Goal: Information Seeking & Learning: Check status

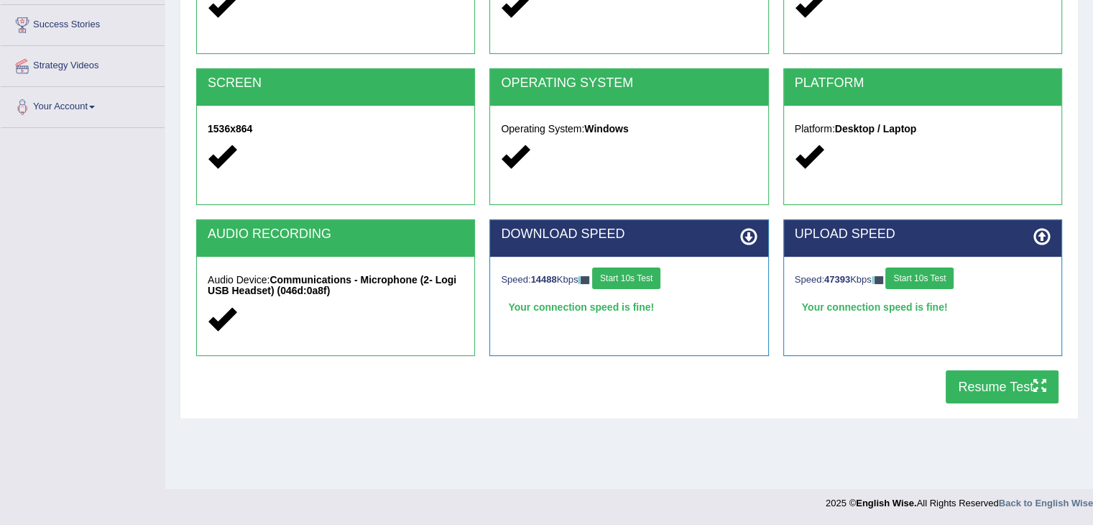
click at [990, 389] on button "Resume Test" at bounding box center [1002, 386] width 113 height 33
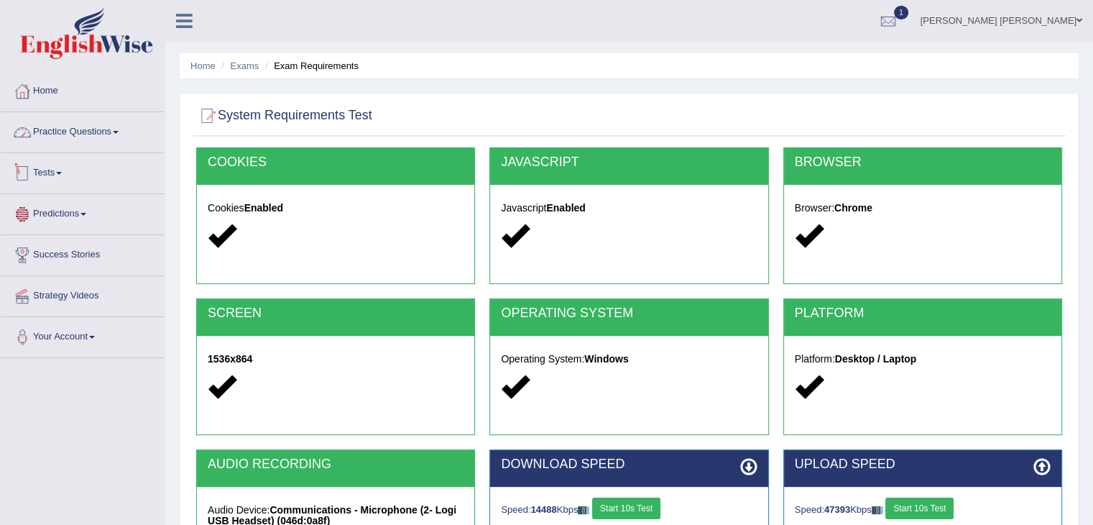
click at [81, 132] on link "Practice Questions" at bounding box center [83, 130] width 164 height 36
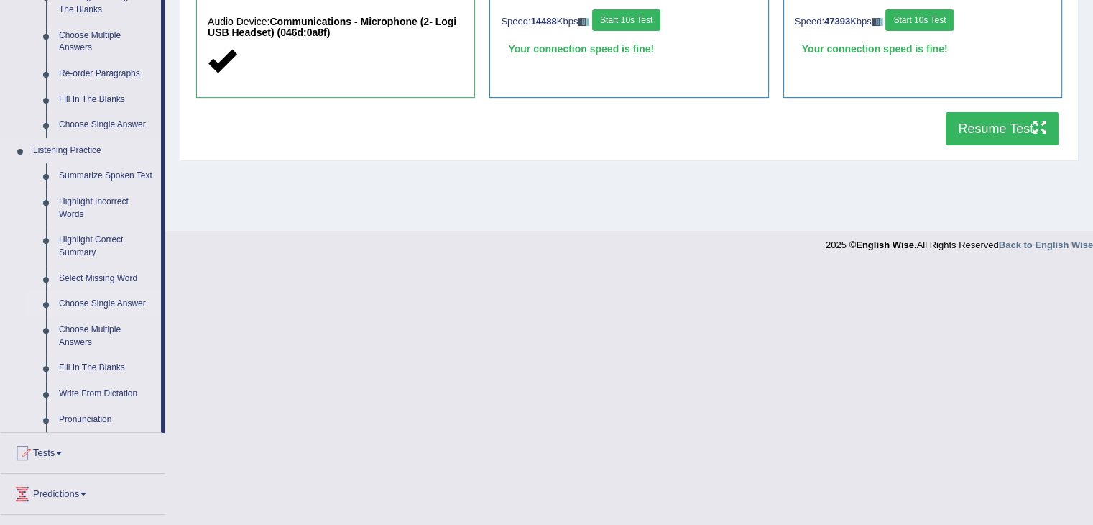
scroll to position [489, 0]
click at [112, 176] on link "Summarize Spoken Text" at bounding box center [106, 175] width 109 height 26
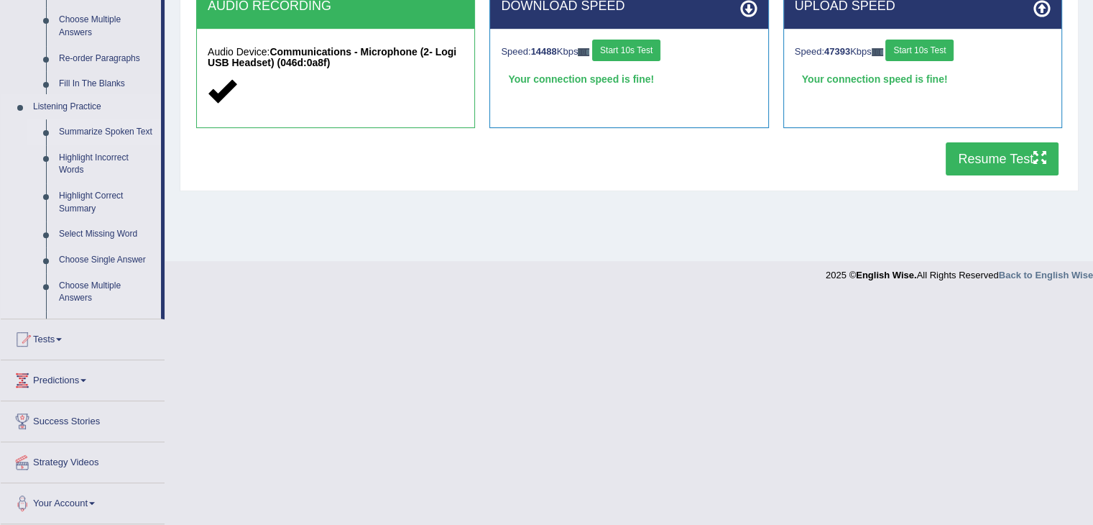
scroll to position [312, 0]
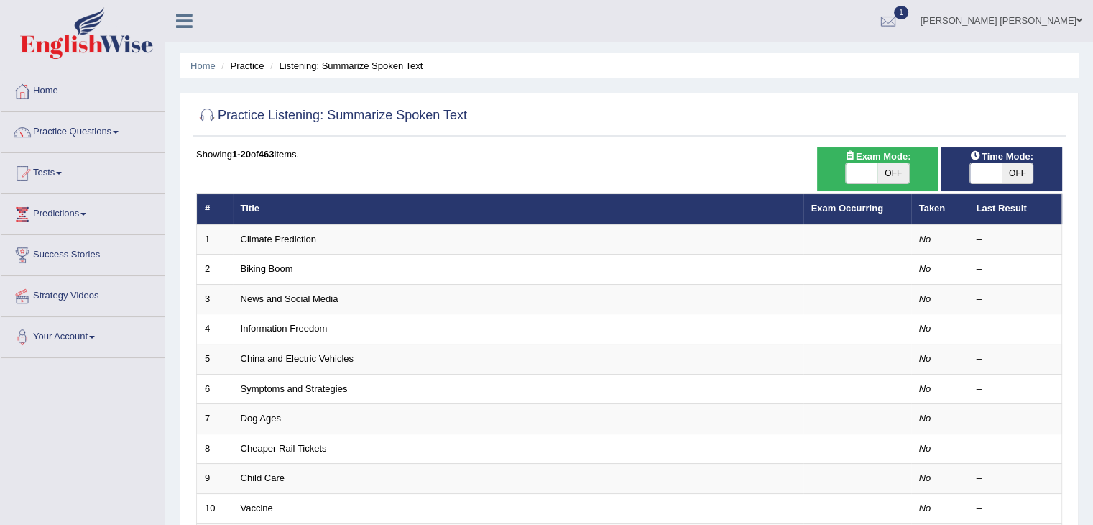
click at [83, 137] on link "Practice Questions" at bounding box center [83, 130] width 164 height 36
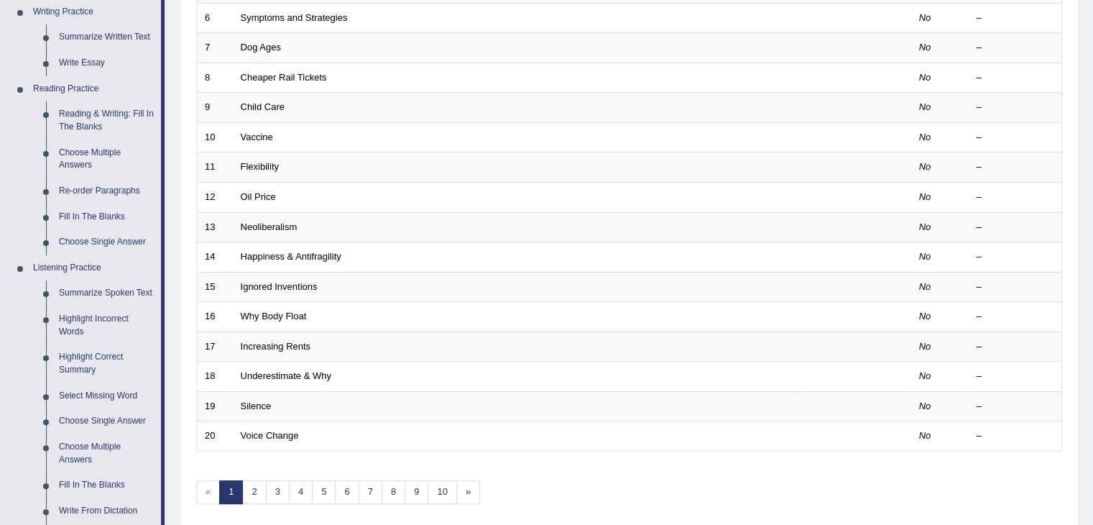
scroll to position [375, 0]
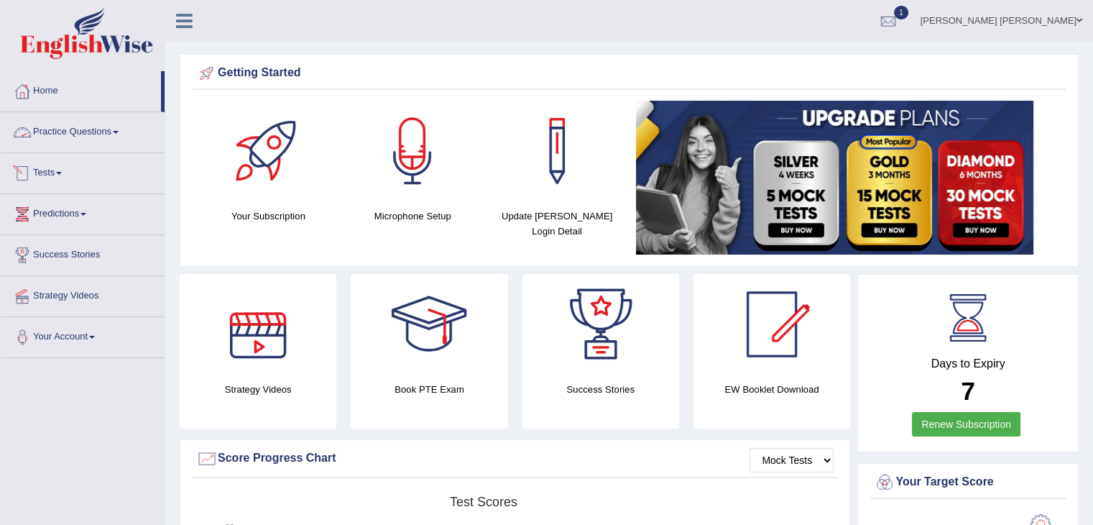
click at [68, 128] on link "Practice Questions" at bounding box center [83, 130] width 164 height 36
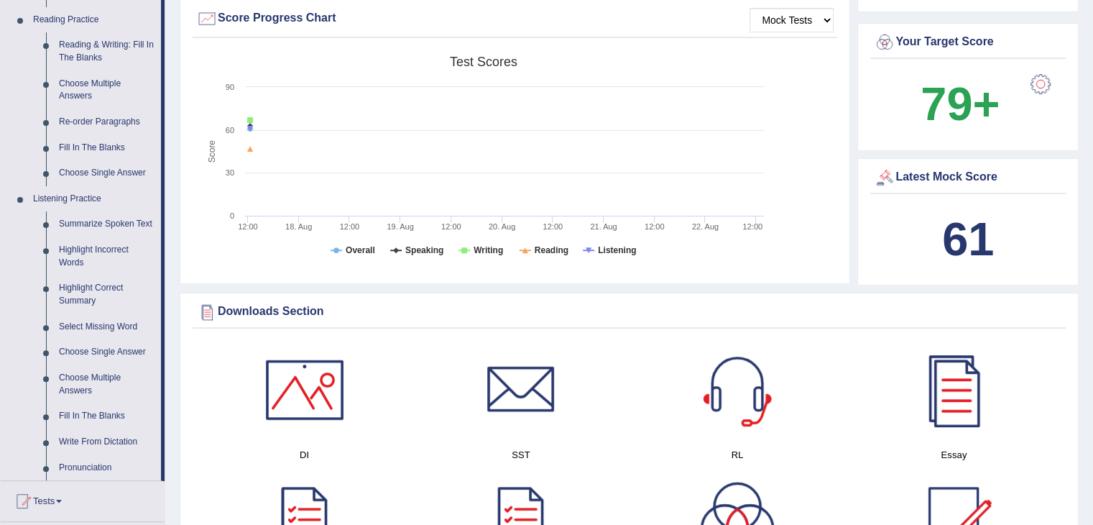
scroll to position [442, 0]
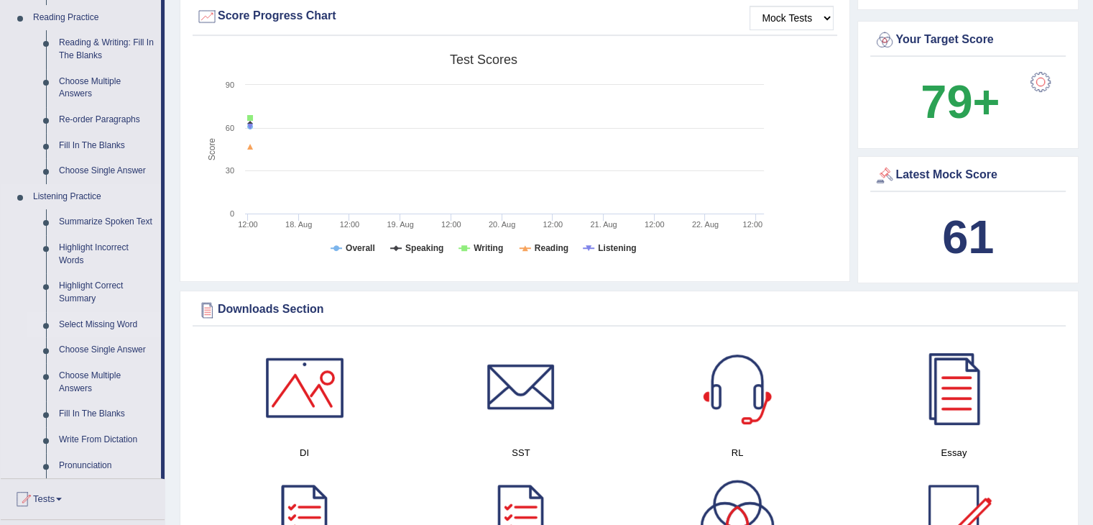
click at [74, 326] on link "Select Missing Word" at bounding box center [106, 325] width 109 height 26
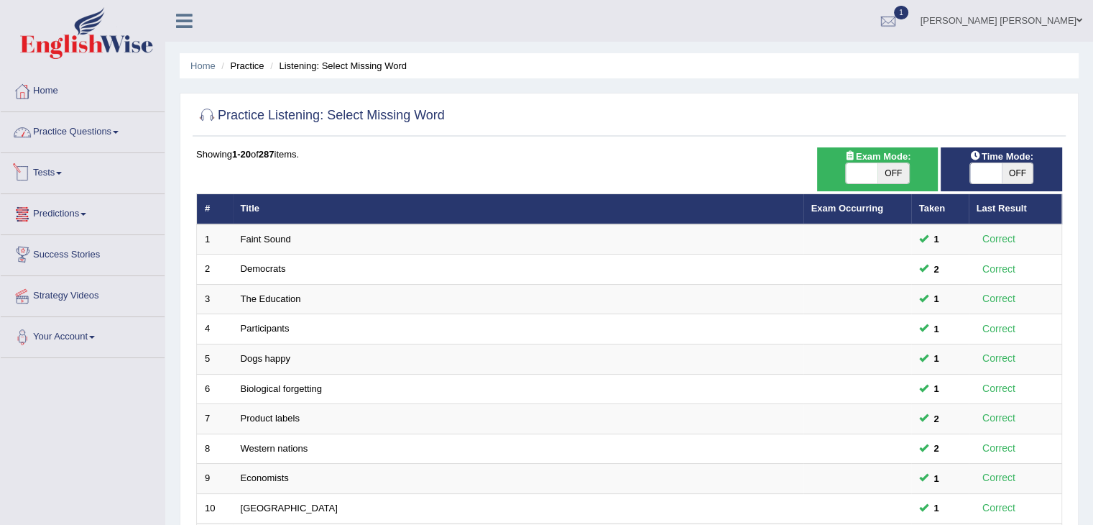
click at [52, 133] on link "Practice Questions" at bounding box center [83, 130] width 164 height 36
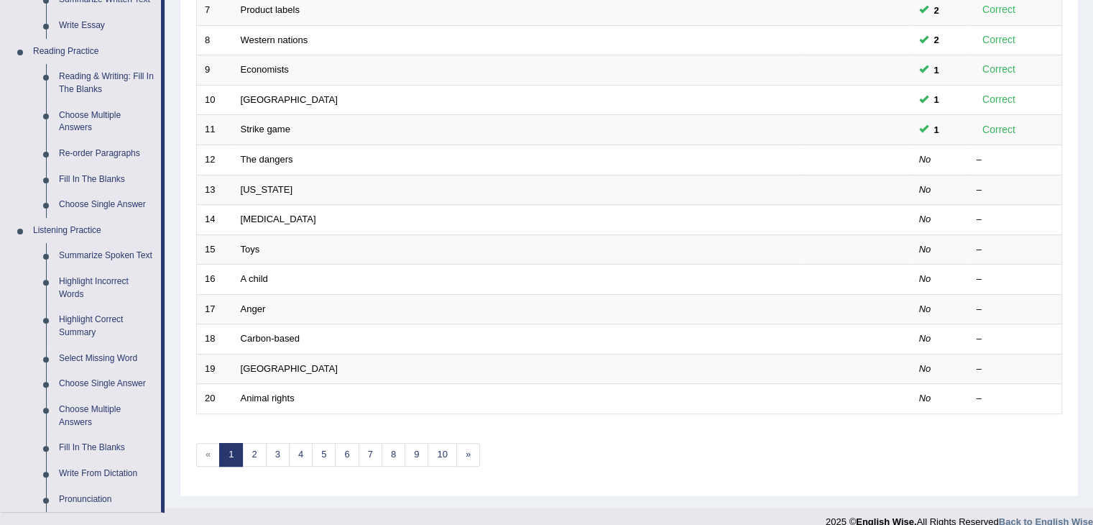
scroll to position [410, 0]
click at [73, 257] on link "Summarize Spoken Text" at bounding box center [106, 254] width 109 height 26
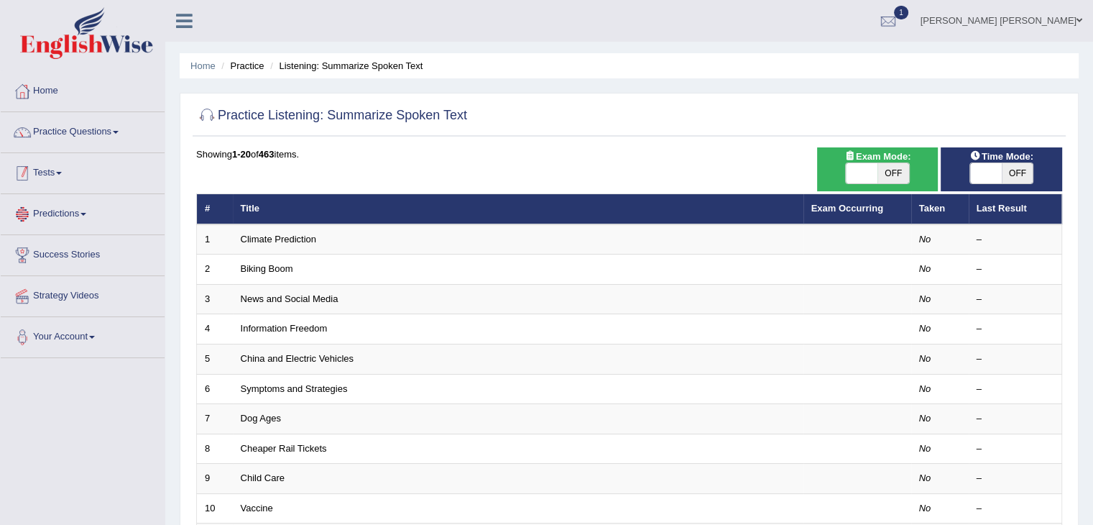
click at [69, 175] on link "Tests" at bounding box center [83, 171] width 164 height 36
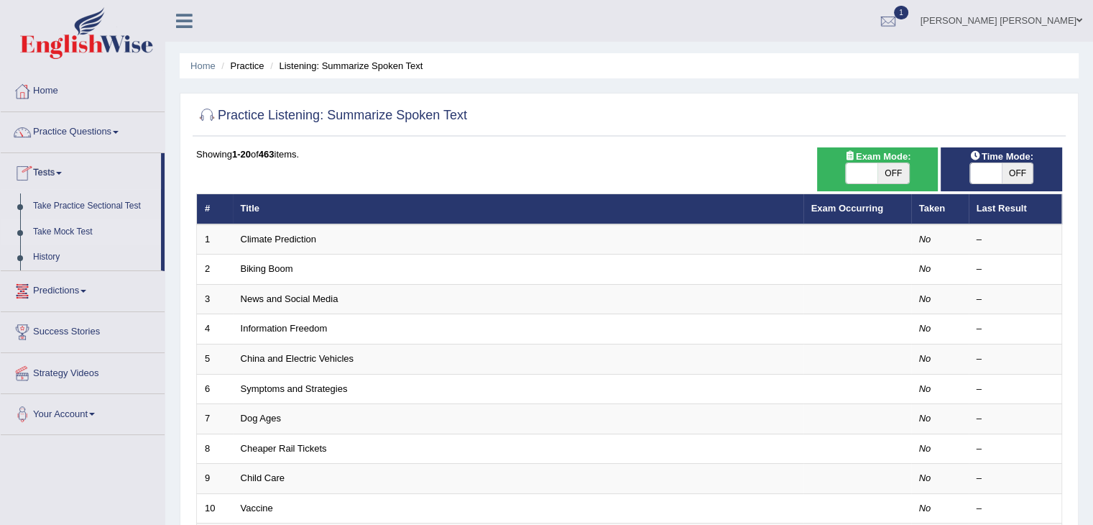
click at [60, 231] on link "Take Mock Test" at bounding box center [94, 232] width 134 height 26
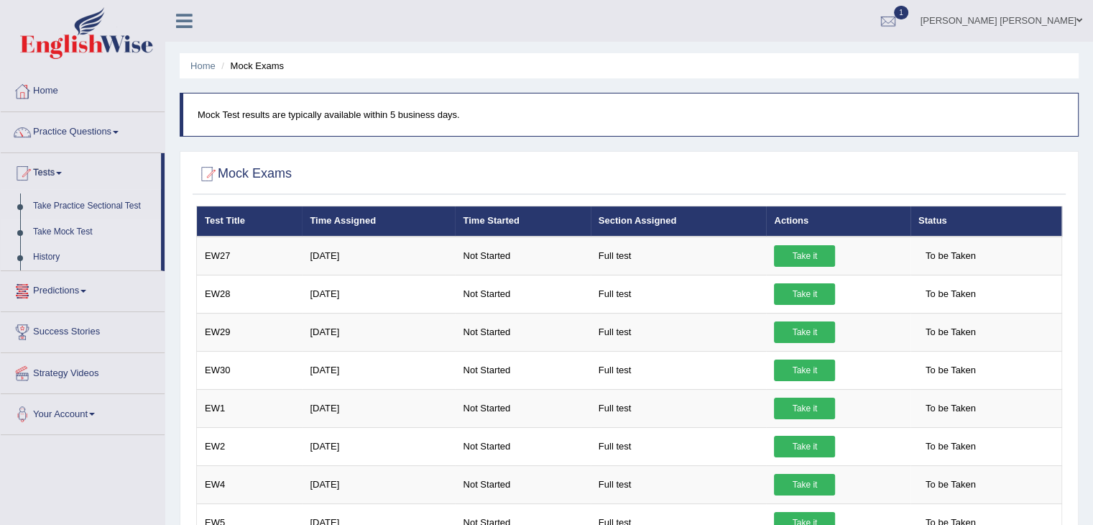
click at [49, 256] on link "History" at bounding box center [94, 257] width 134 height 26
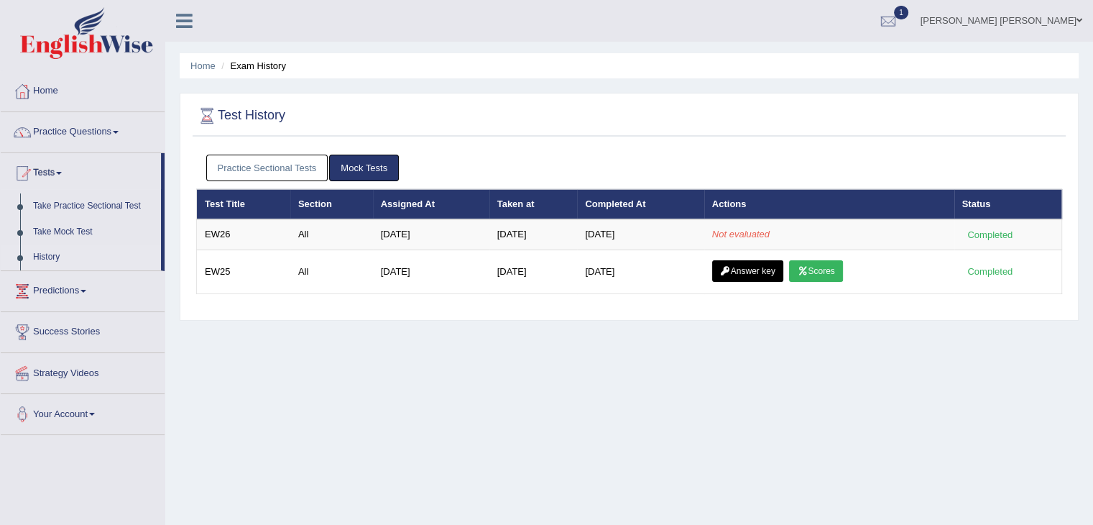
click at [282, 160] on link "Practice Sectional Tests" at bounding box center [267, 168] width 122 height 27
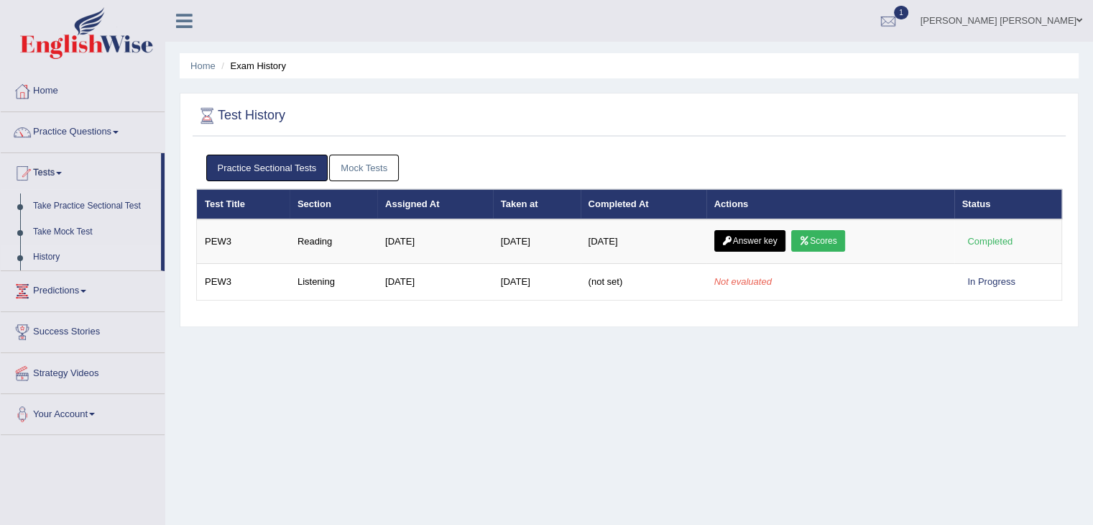
click at [363, 167] on link "Mock Tests" at bounding box center [364, 168] width 70 height 27
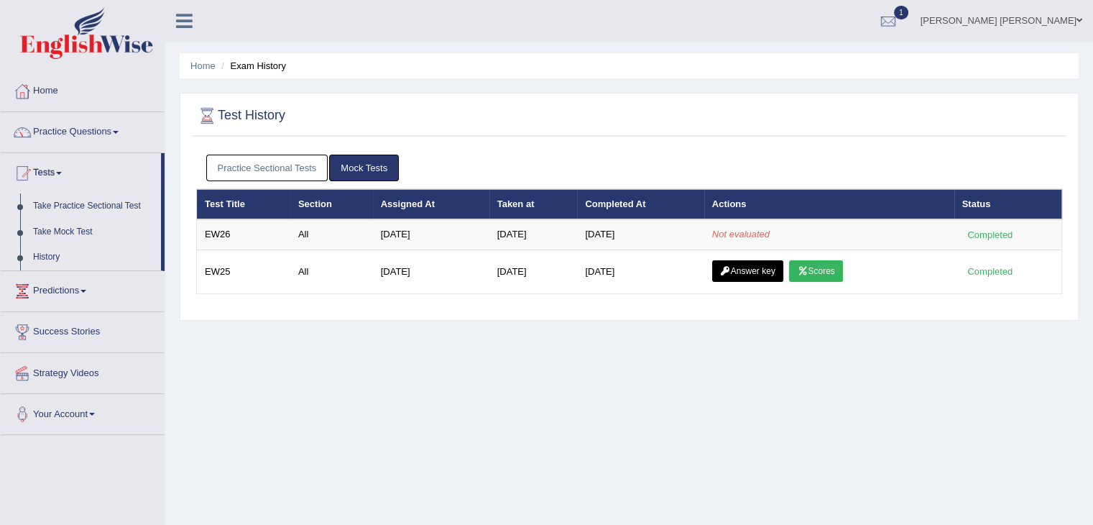
click at [270, 159] on link "Practice Sectional Tests" at bounding box center [267, 168] width 122 height 27
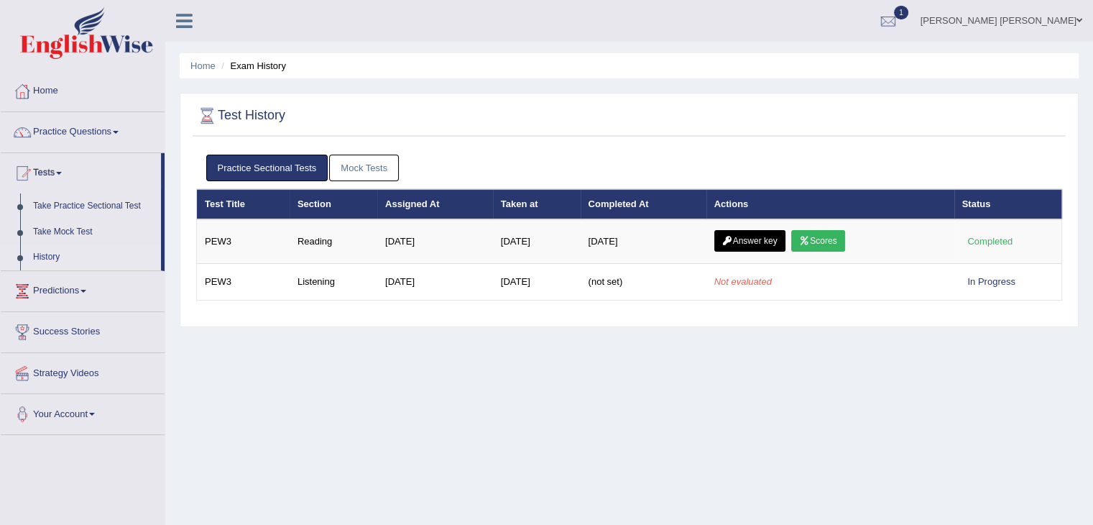
click at [367, 165] on link "Mock Tests" at bounding box center [364, 168] width 70 height 27
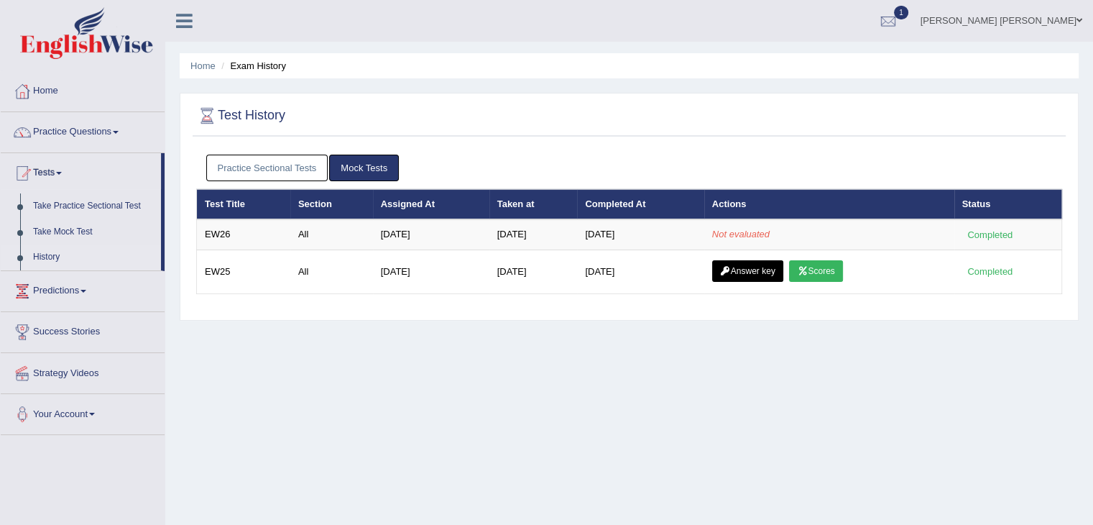
click at [423, 165] on ul "Practice Sectional Tests Mock Tests" at bounding box center [629, 168] width 847 height 27
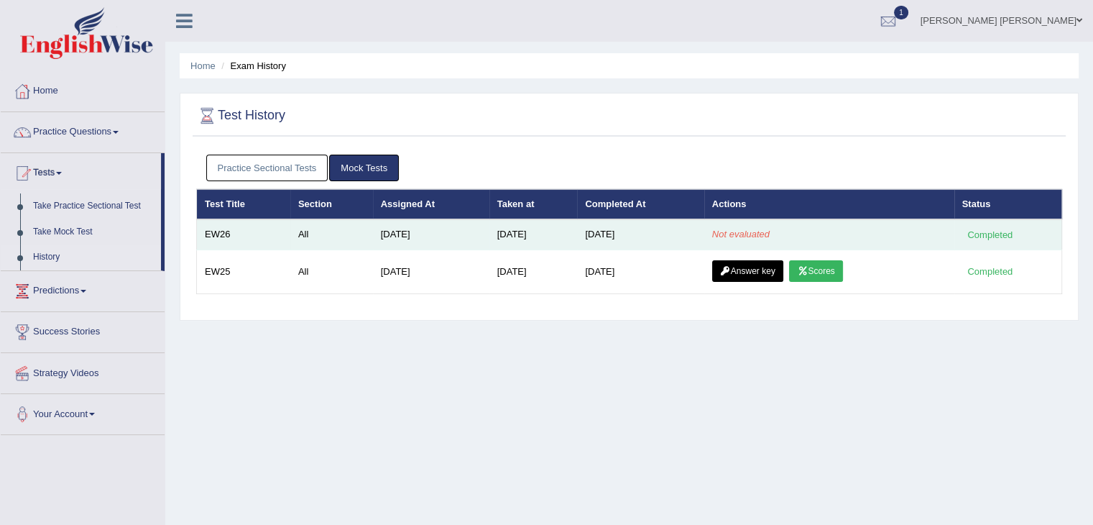
click at [737, 235] on em "Not evaluated" at bounding box center [741, 234] width 58 height 11
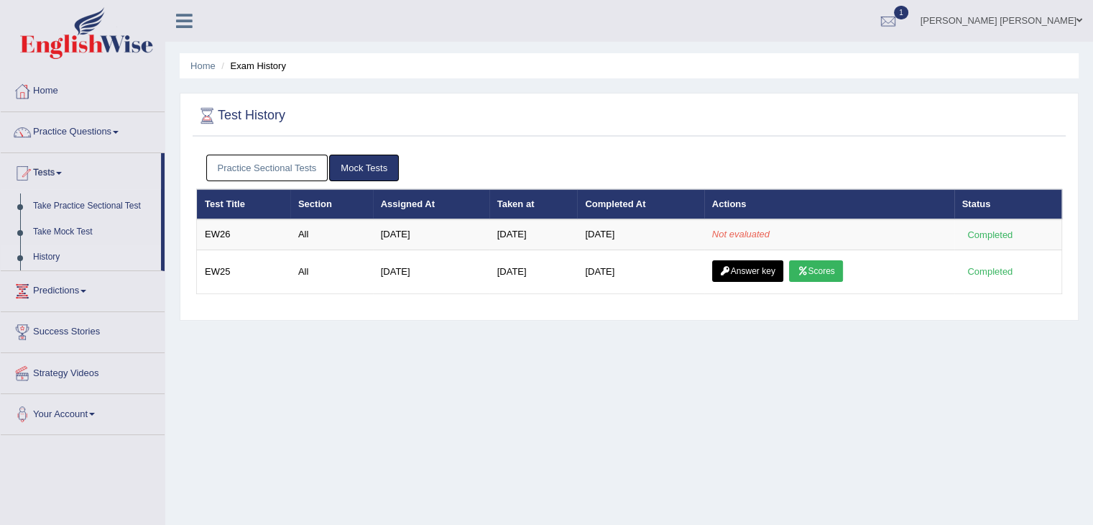
click at [282, 165] on link "Practice Sectional Tests" at bounding box center [267, 168] width 122 height 27
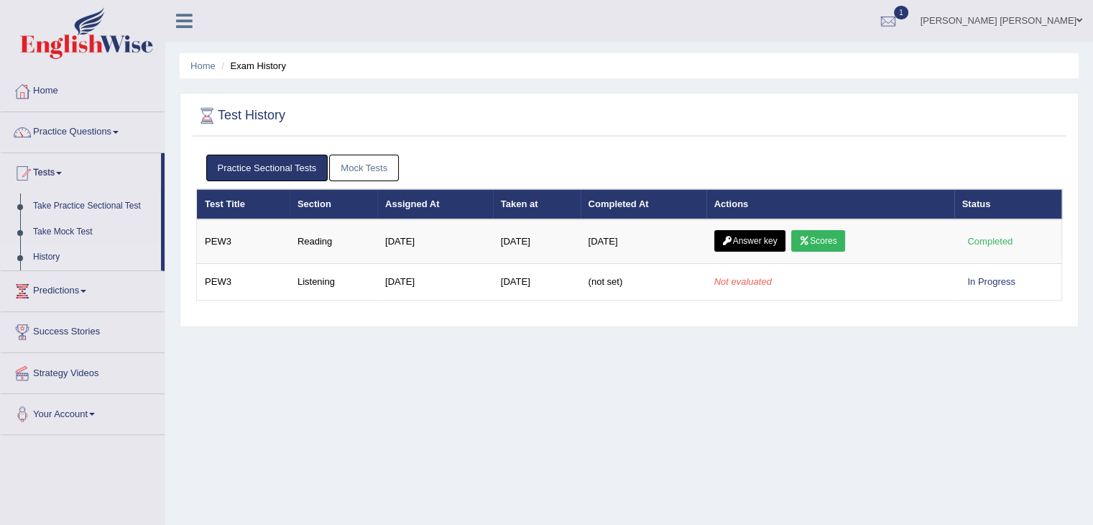
click at [356, 166] on link "Mock Tests" at bounding box center [364, 168] width 70 height 27
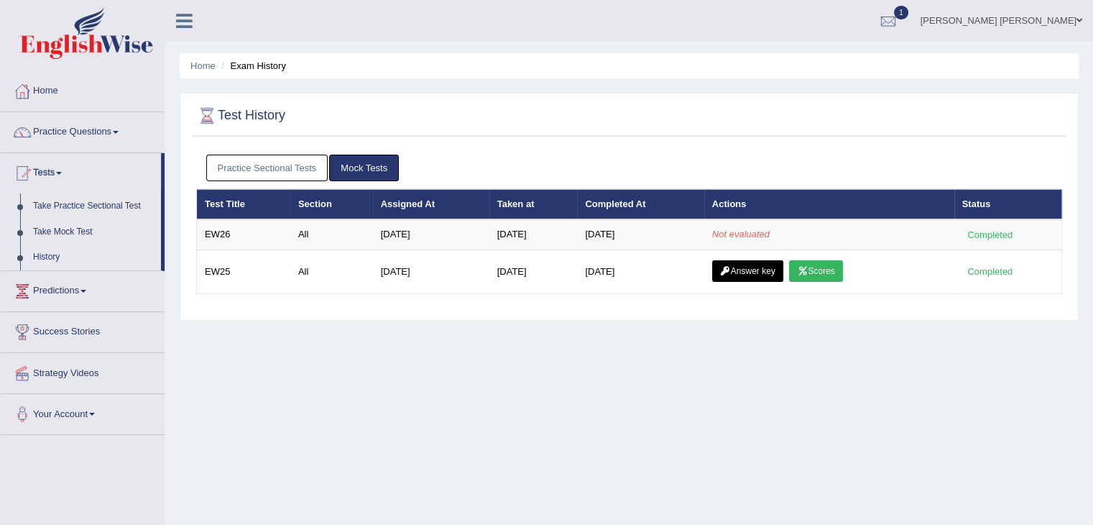
click at [247, 132] on div "Test History" at bounding box center [629, 119] width 873 height 36
click at [58, 290] on link "Predictions" at bounding box center [83, 289] width 164 height 36
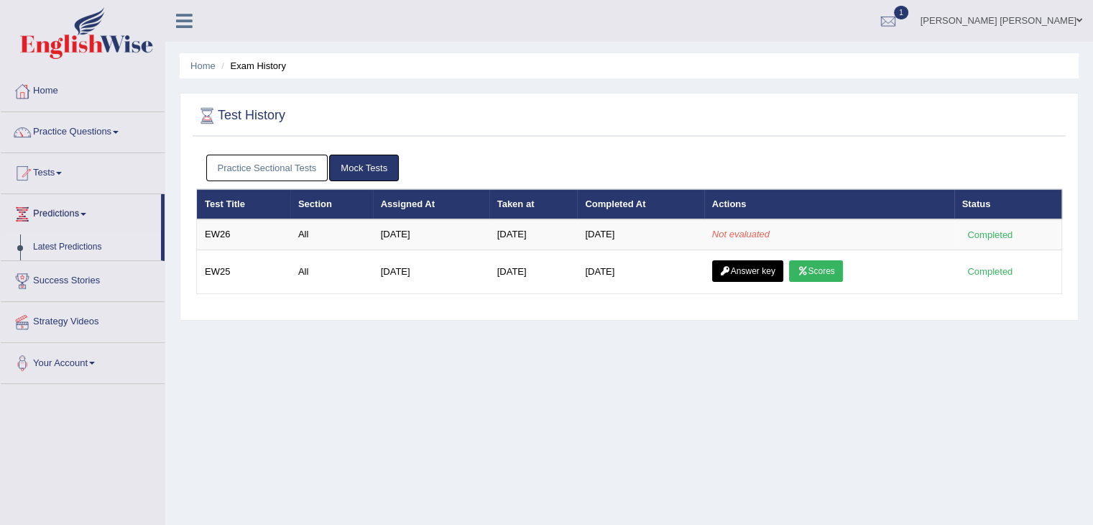
click at [65, 247] on link "Latest Predictions" at bounding box center [94, 247] width 134 height 26
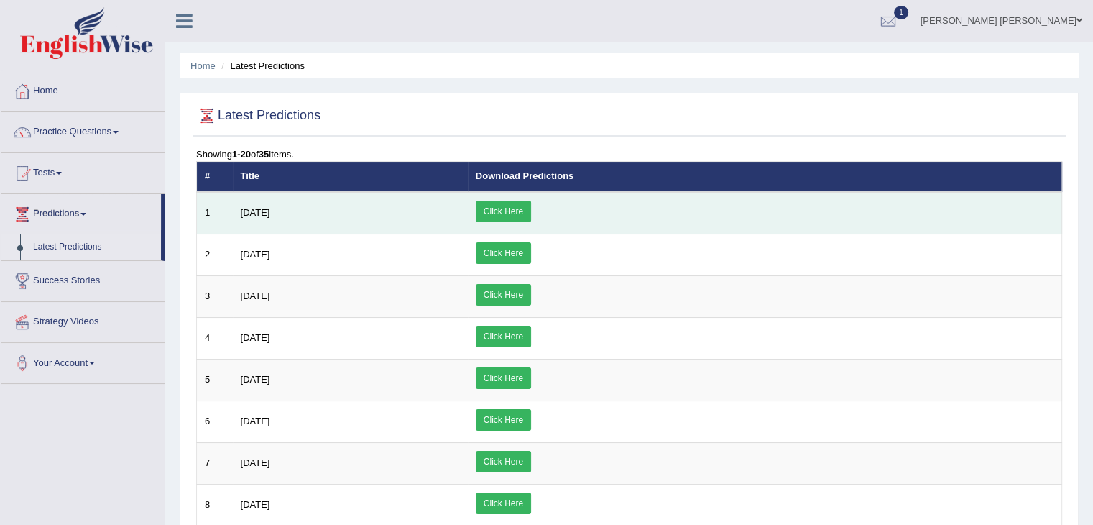
click at [531, 207] on link "Click Here" at bounding box center [503, 212] width 55 height 22
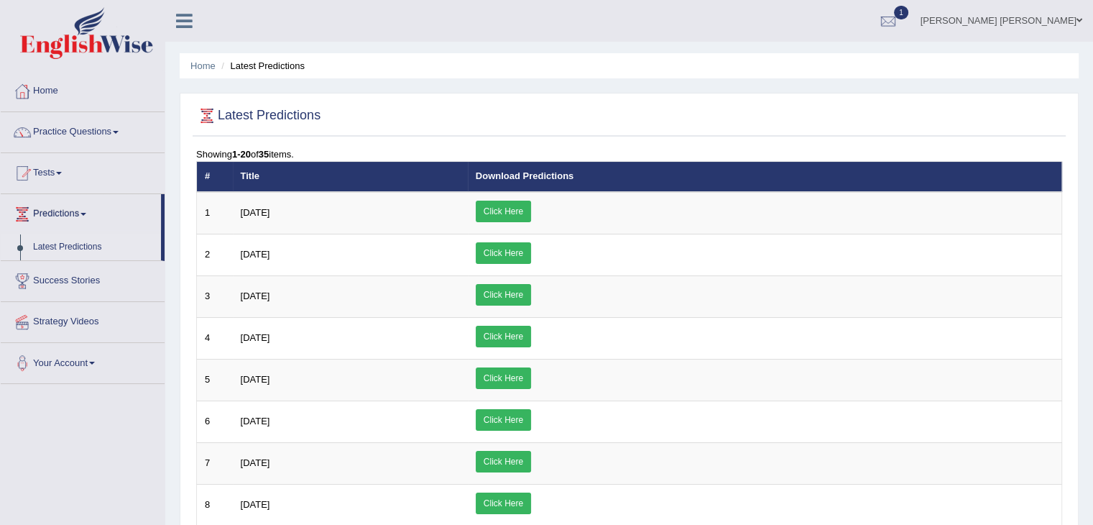
click at [95, 362] on span at bounding box center [92, 363] width 6 height 3
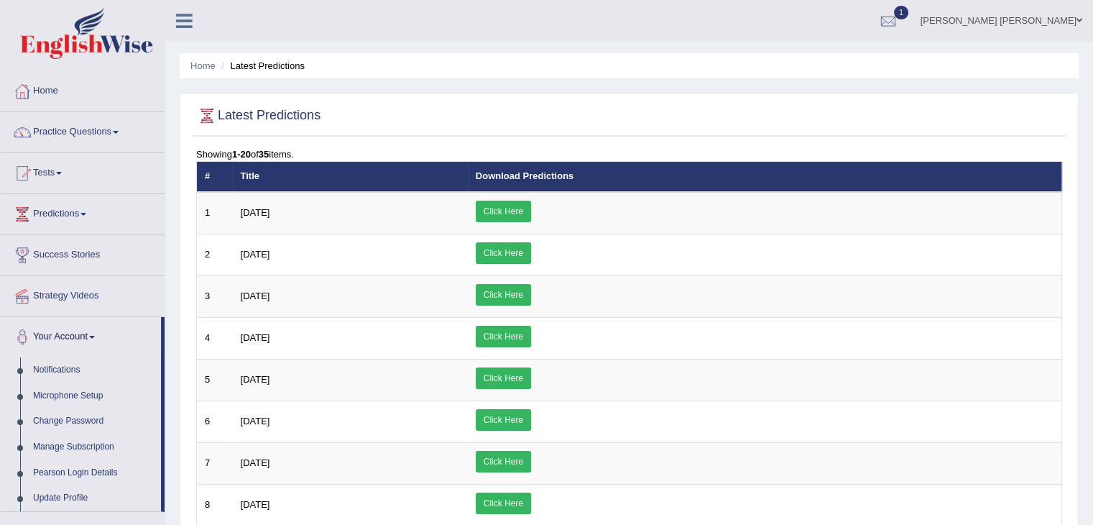
click at [52, 166] on link "Tests" at bounding box center [83, 171] width 164 height 36
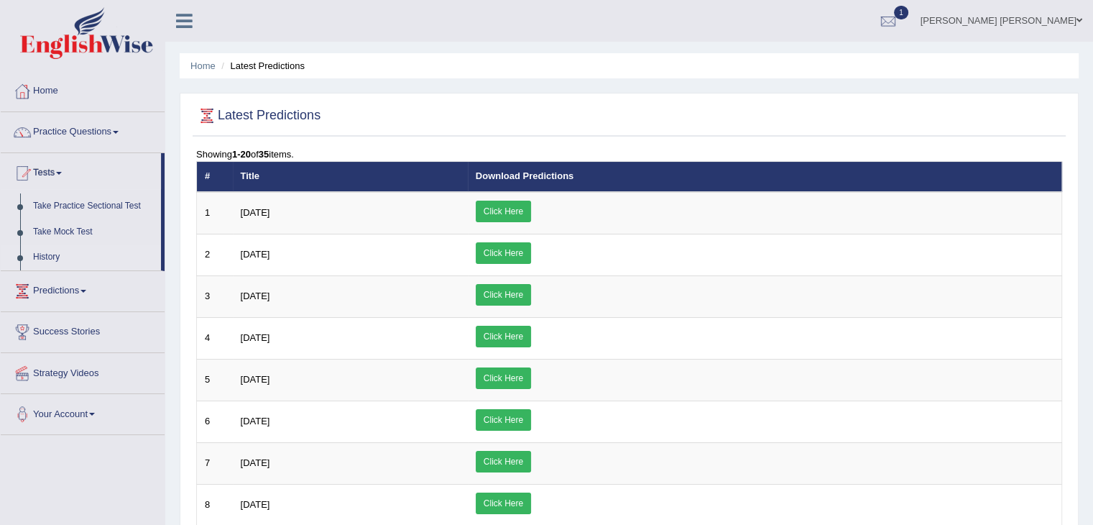
click at [50, 254] on link "History" at bounding box center [94, 257] width 134 height 26
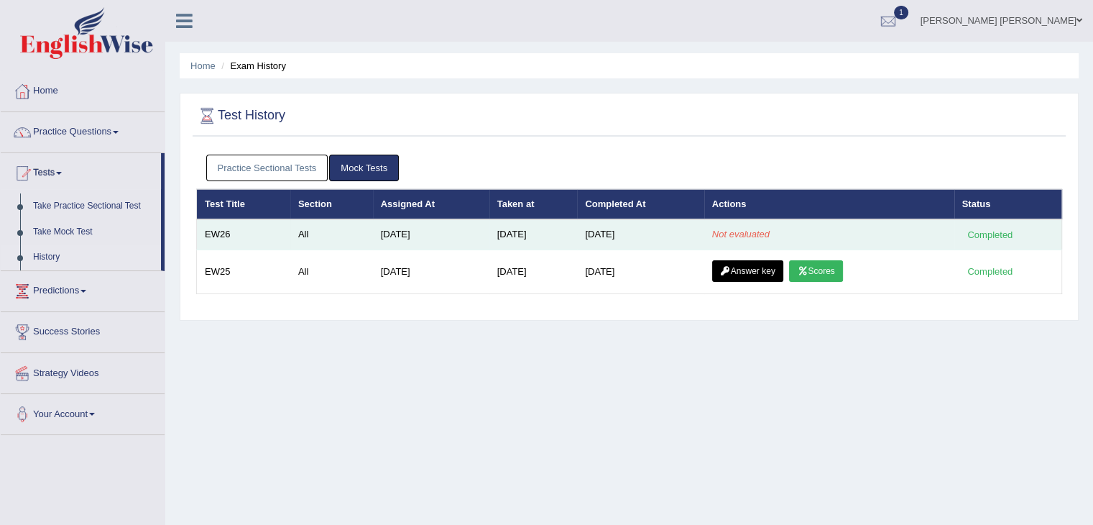
click at [383, 231] on td "[DATE]" at bounding box center [431, 234] width 116 height 30
click at [209, 228] on td "EW26" at bounding box center [243, 234] width 93 height 30
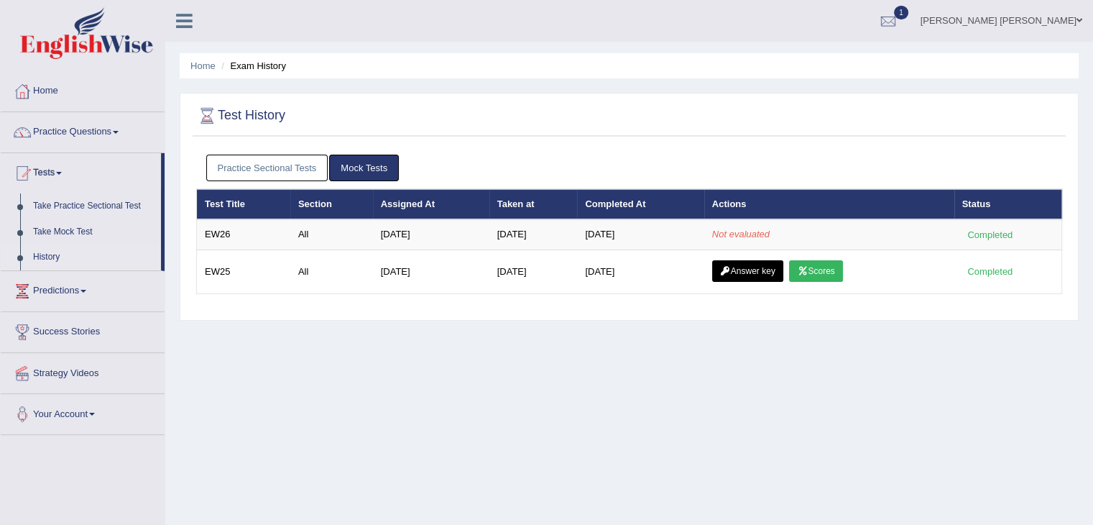
click at [187, 228] on div "Test History Practice Sectional Tests Mock Tests Test Title Section Assigned At…" at bounding box center [629, 207] width 899 height 228
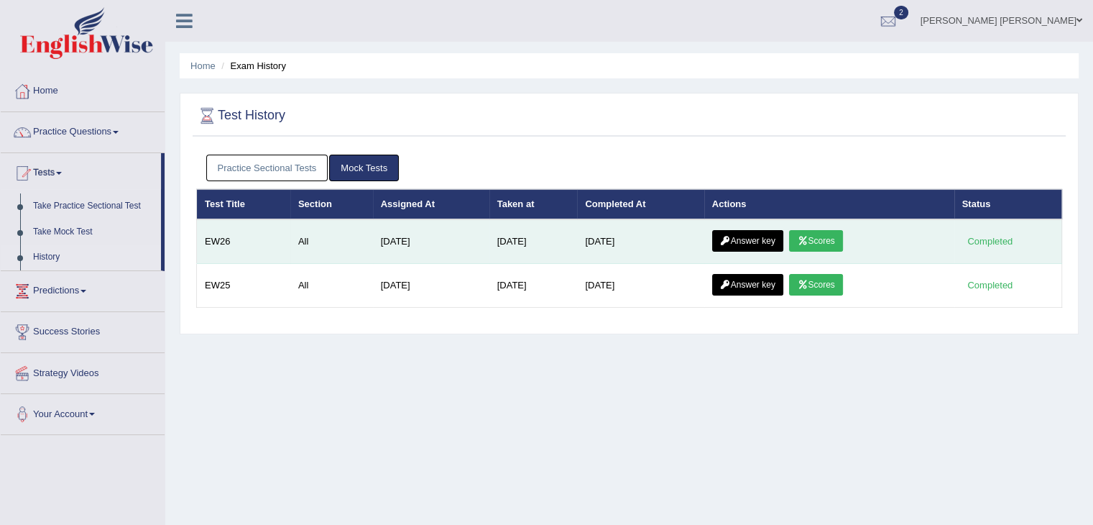
click at [830, 243] on link "Scores" at bounding box center [815, 241] width 53 height 22
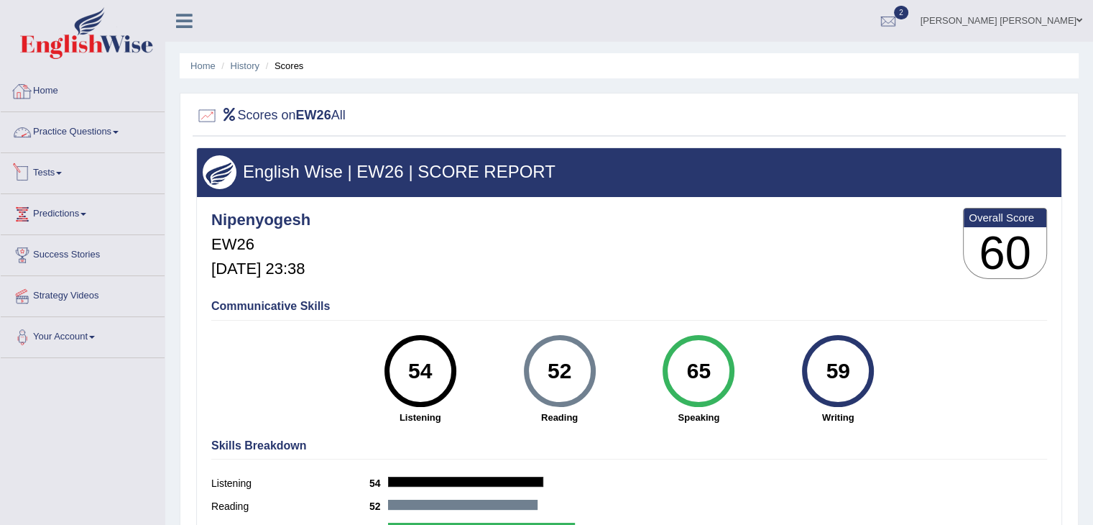
click at [47, 170] on link "Tests" at bounding box center [83, 171] width 164 height 36
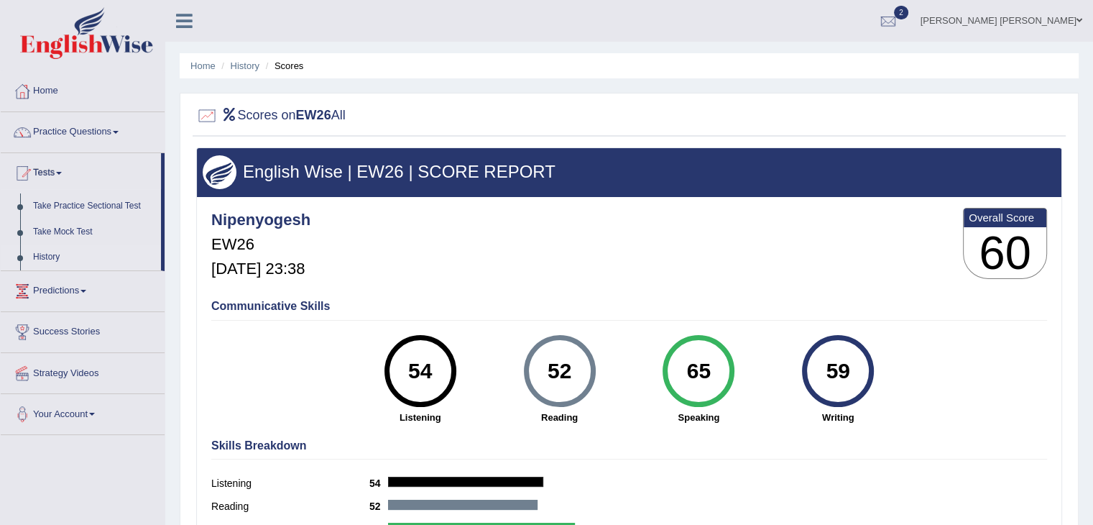
click at [49, 254] on link "History" at bounding box center [94, 257] width 134 height 26
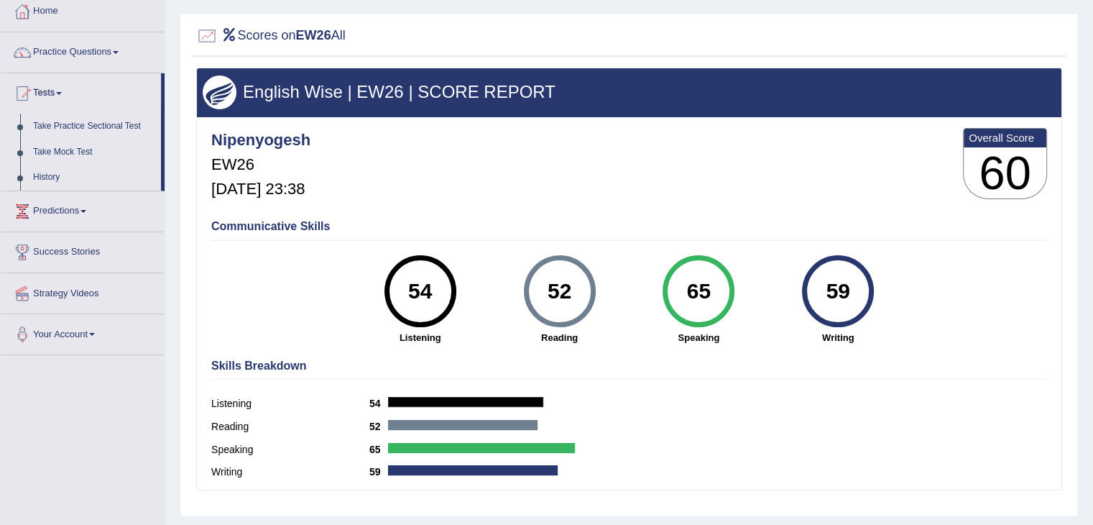
scroll to position [83, 0]
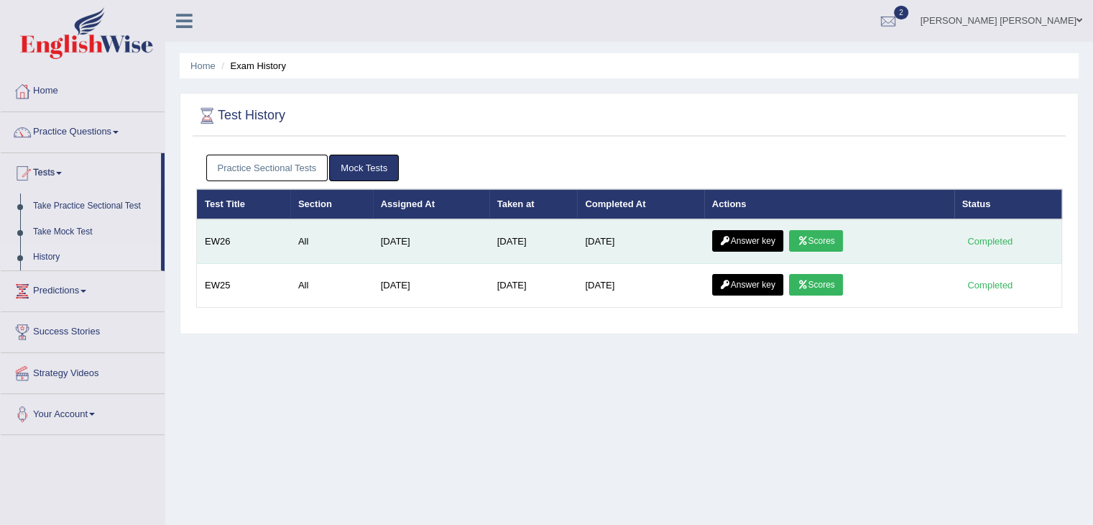
click at [737, 242] on link "Answer key" at bounding box center [747, 241] width 71 height 22
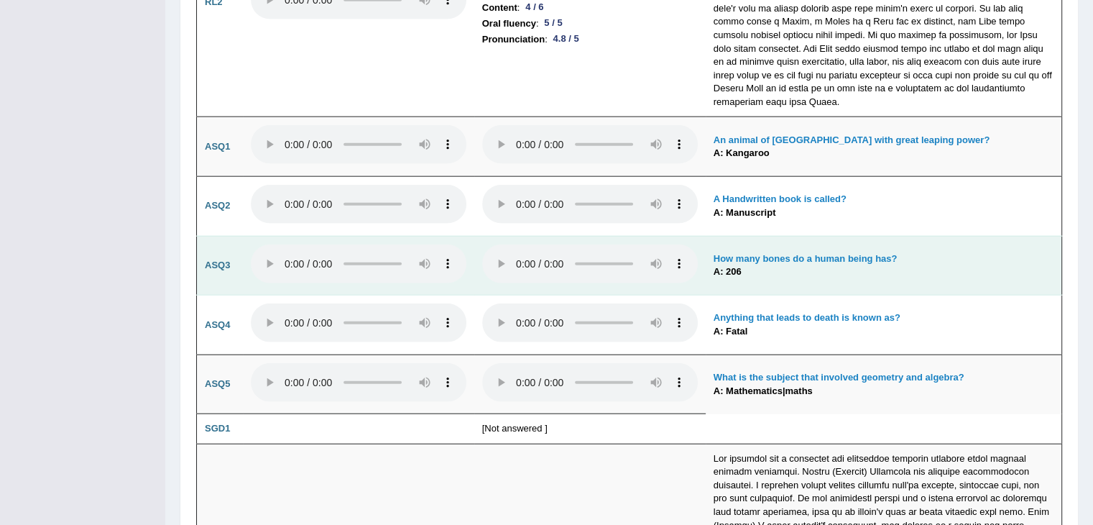
scroll to position [3489, 0]
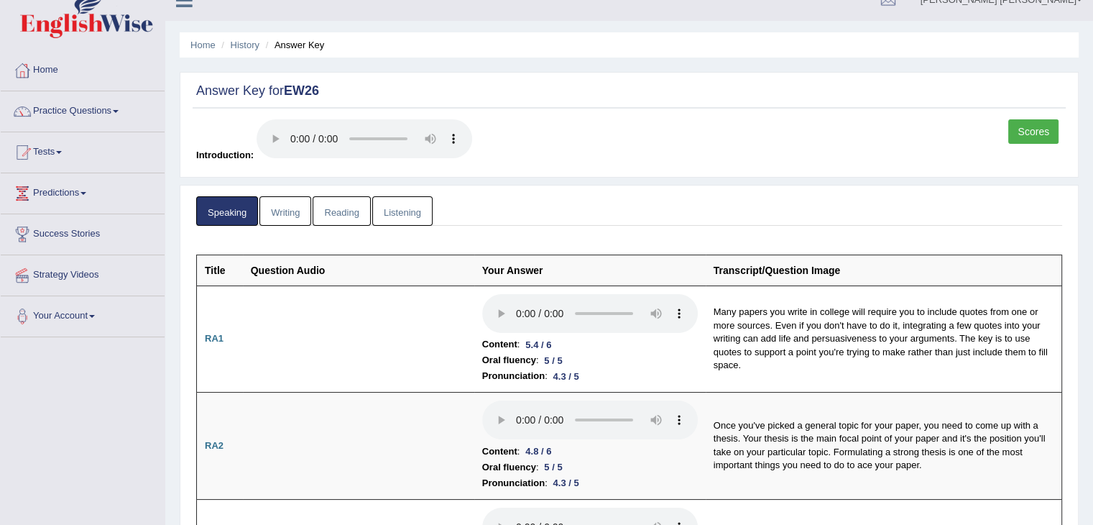
scroll to position [0, 0]
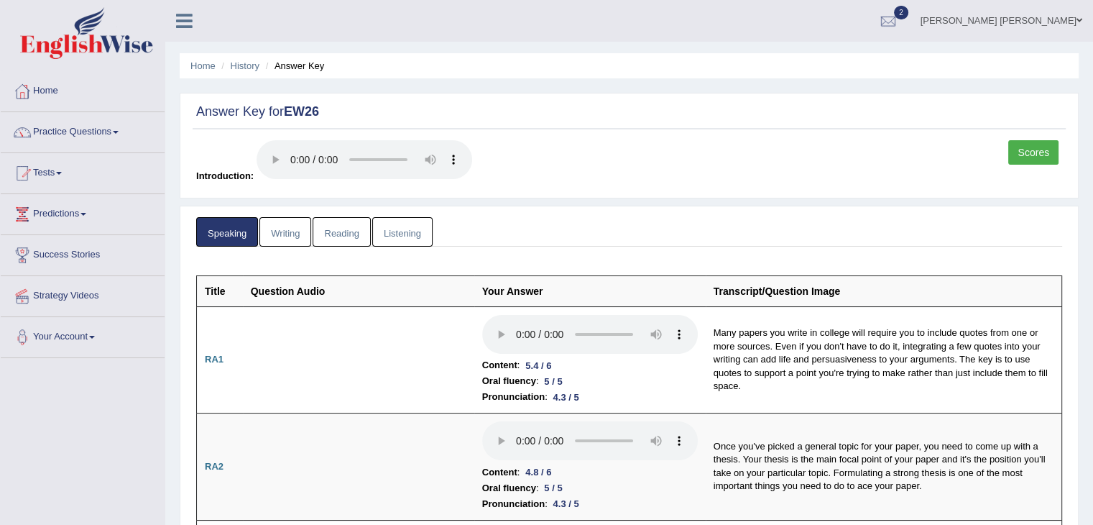
click at [283, 240] on link "Writing" at bounding box center [285, 231] width 52 height 29
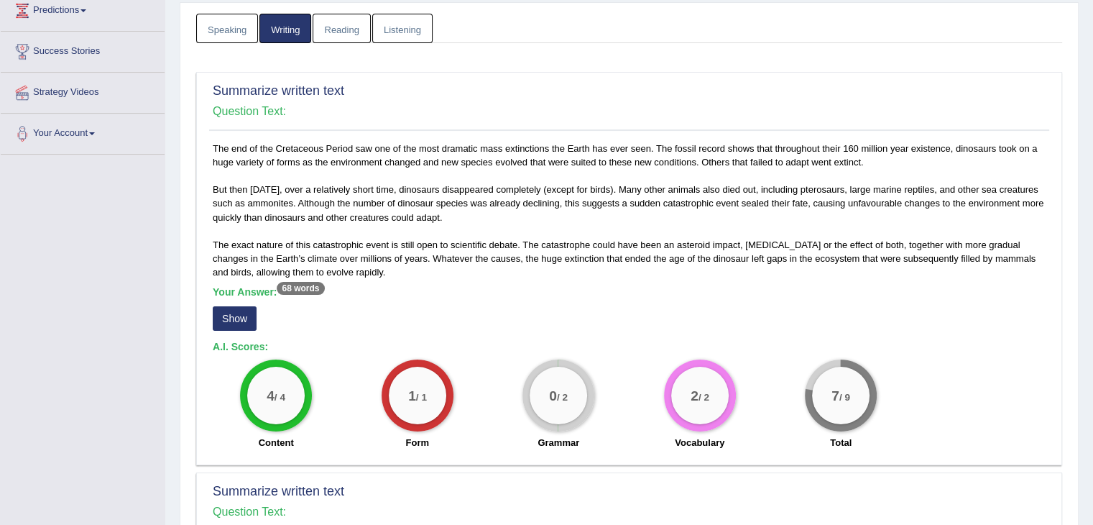
scroll to position [203, 0]
click at [235, 321] on button "Show" at bounding box center [235, 319] width 44 height 24
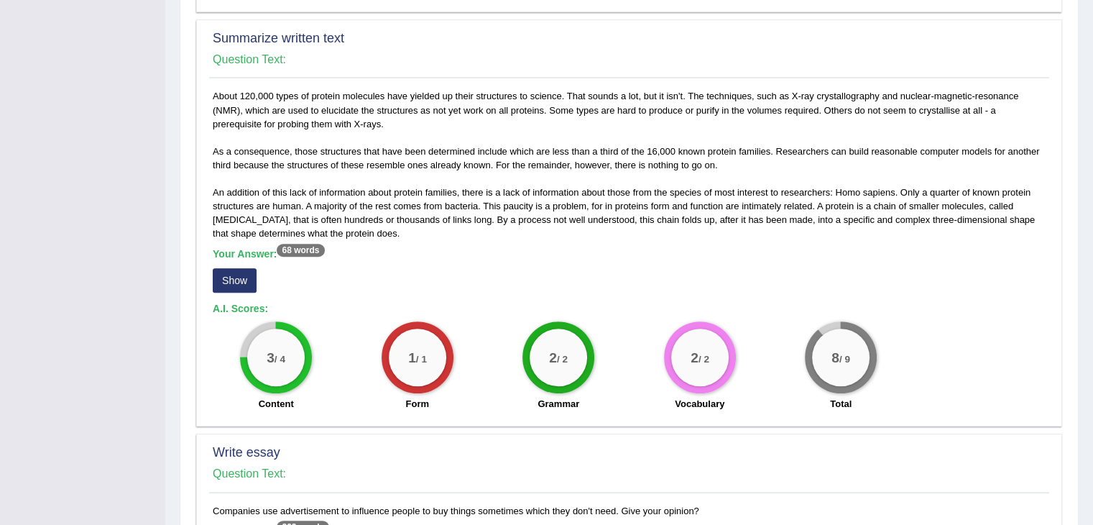
scroll to position [668, 0]
click at [244, 282] on button "Show" at bounding box center [235, 281] width 44 height 24
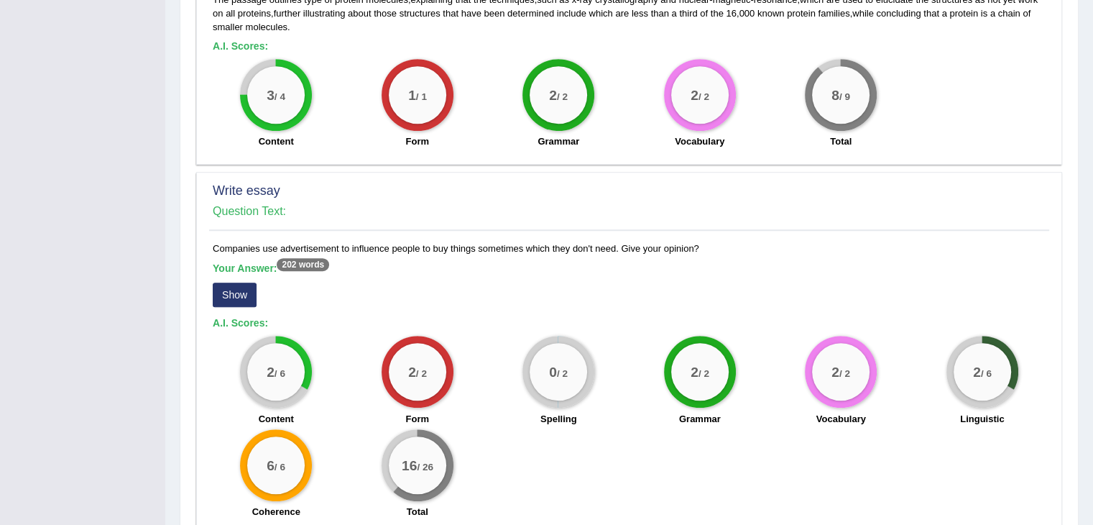
scroll to position [1019, 0]
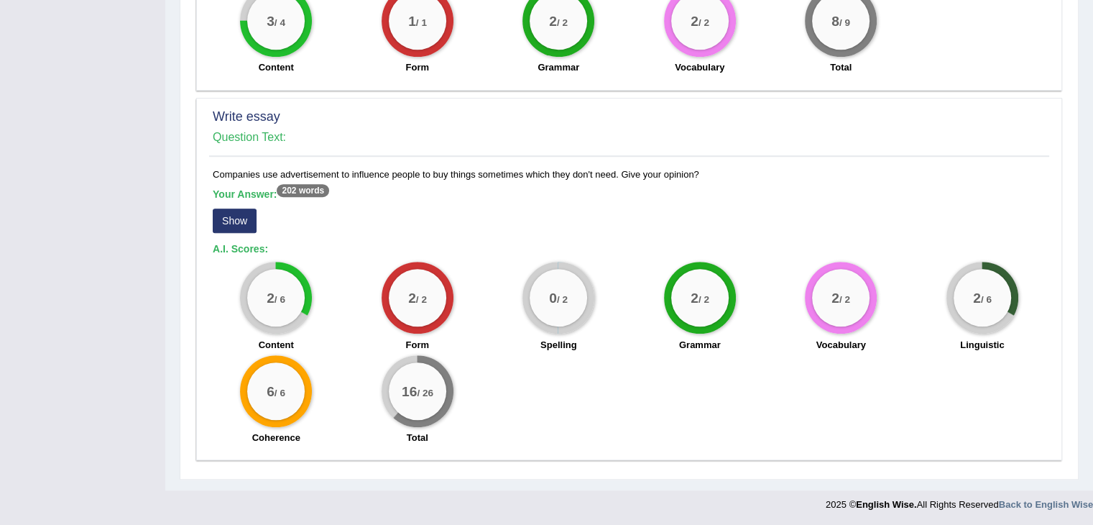
click at [232, 218] on button "Show" at bounding box center [235, 220] width 44 height 24
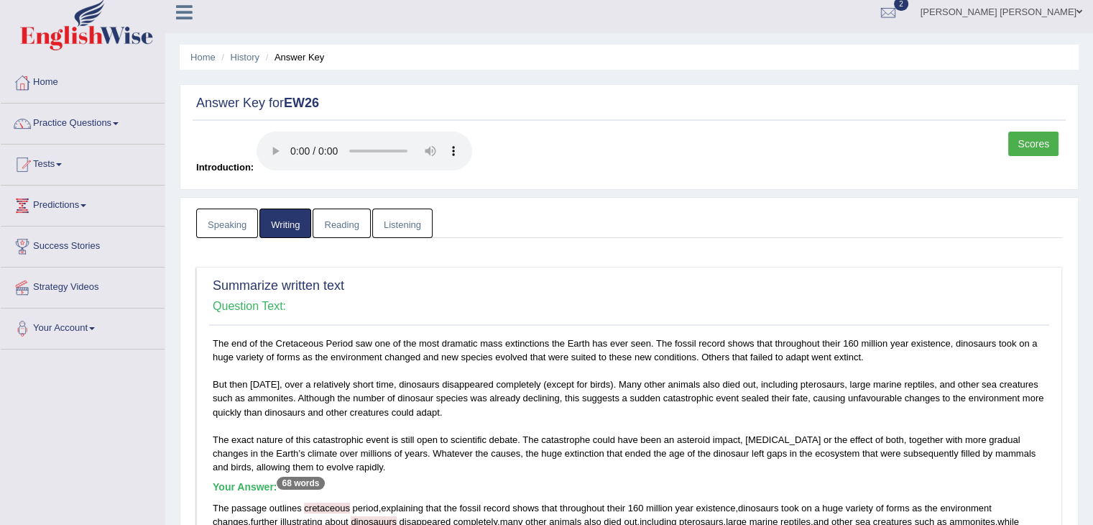
scroll to position [0, 0]
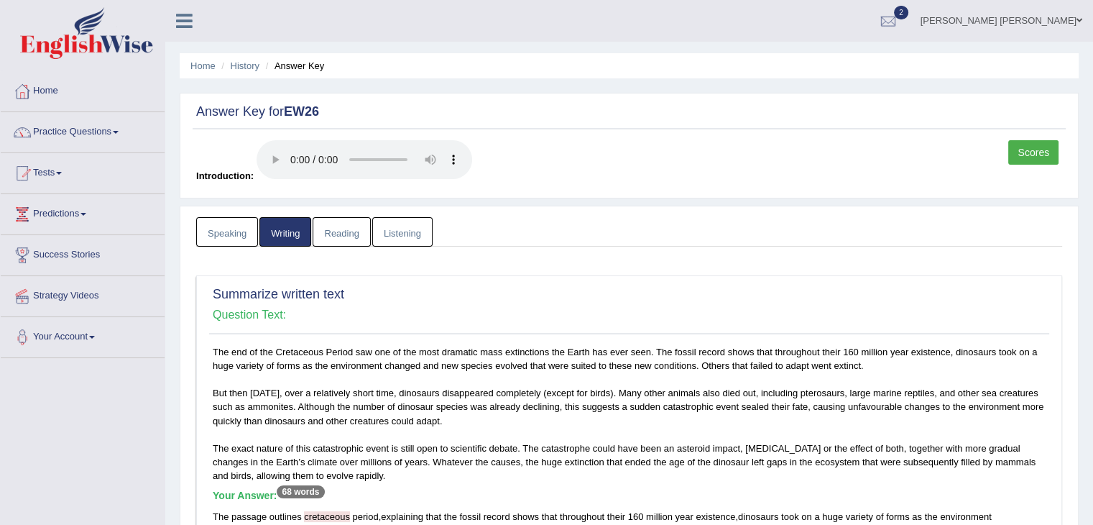
click at [344, 228] on link "Reading" at bounding box center [342, 231] width 58 height 29
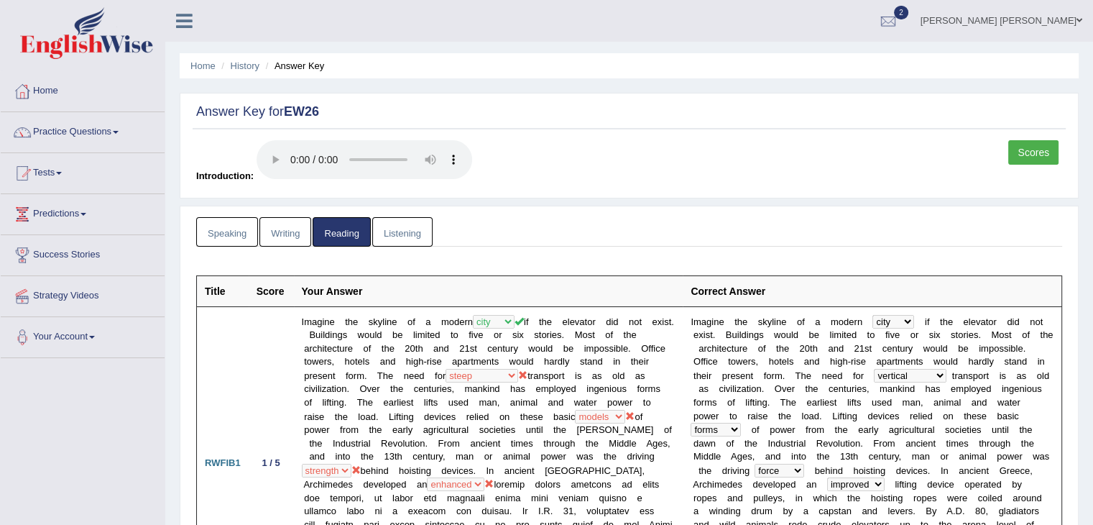
click at [408, 236] on link "Listening" at bounding box center [402, 231] width 60 height 29
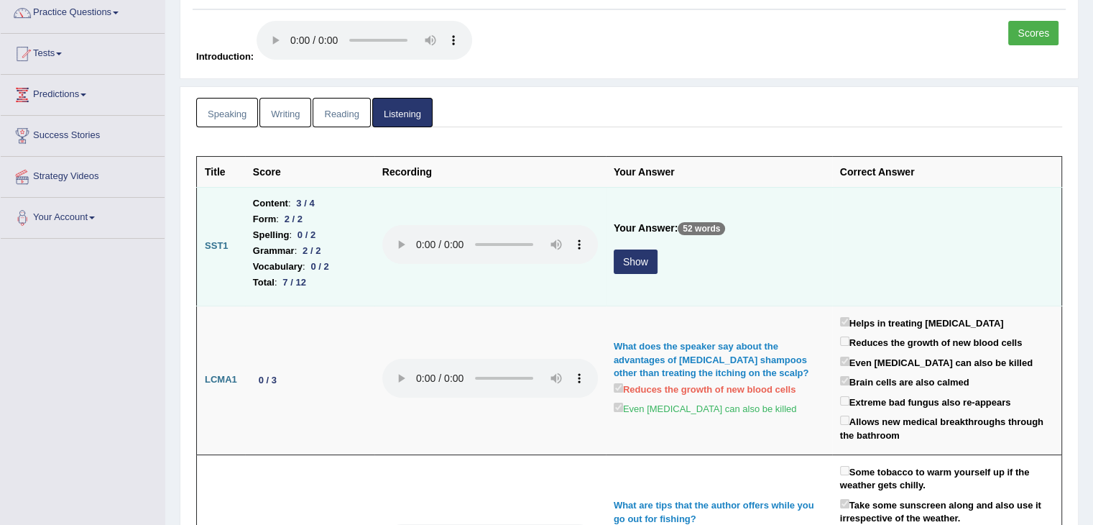
scroll to position [124, 0]
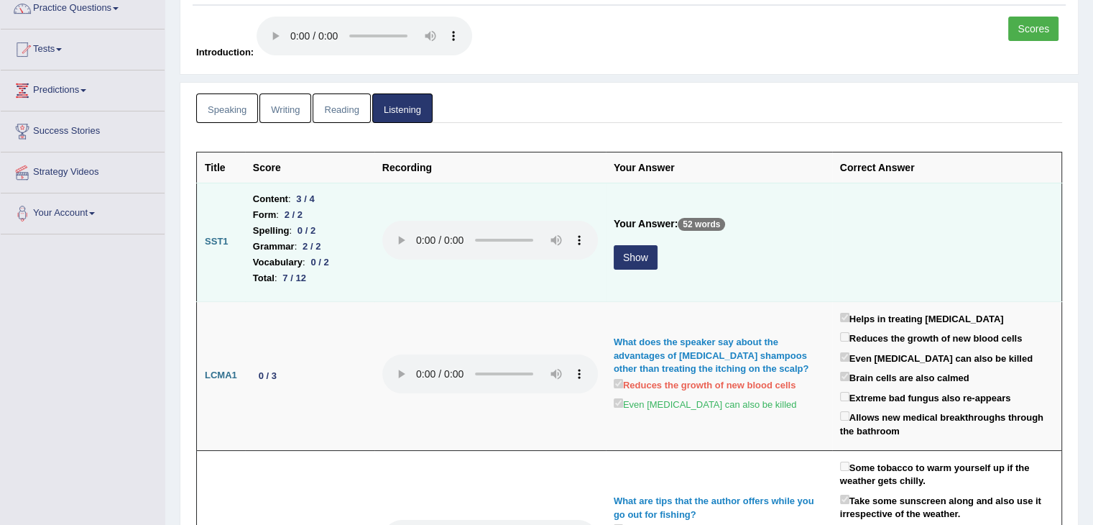
click at [639, 259] on button "Show" at bounding box center [636, 257] width 44 height 24
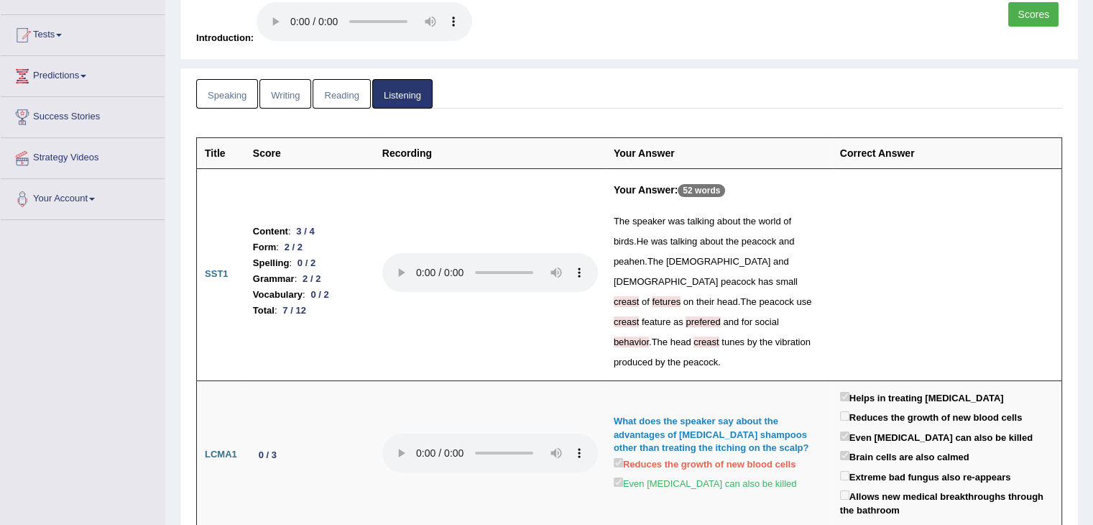
scroll to position [137, 0]
click at [338, 96] on link "Reading" at bounding box center [342, 95] width 58 height 29
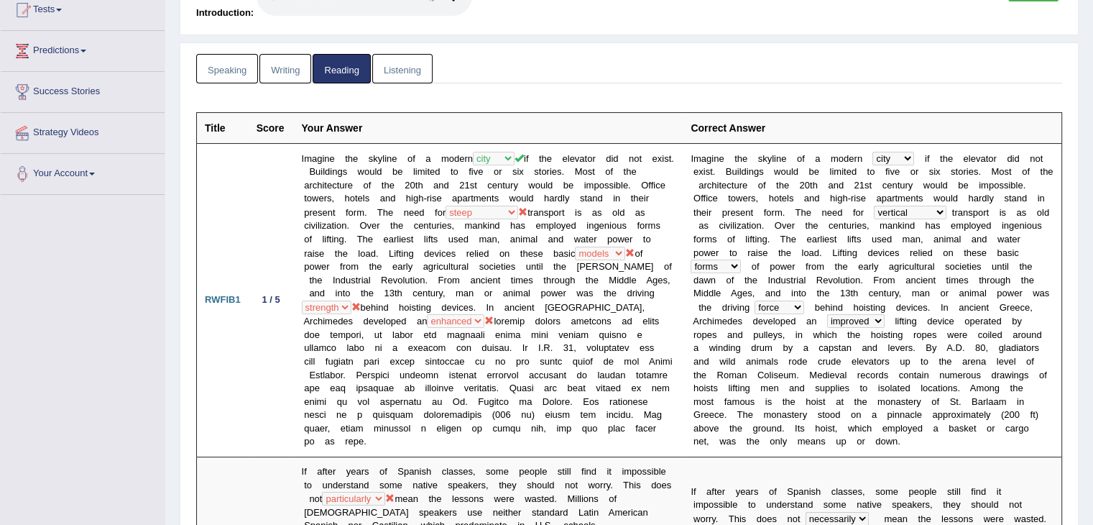
scroll to position [0, 0]
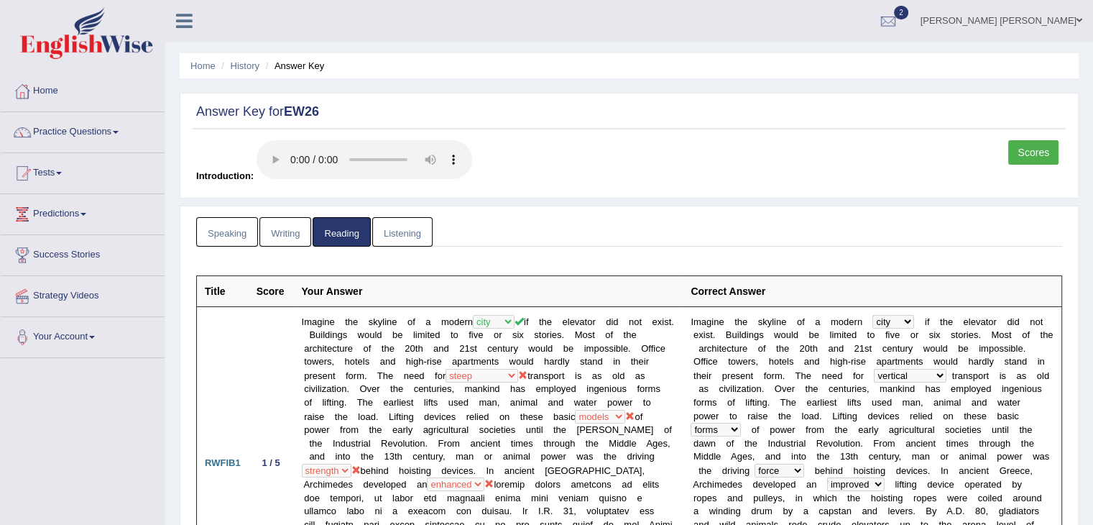
click at [276, 239] on link "Writing" at bounding box center [285, 231] width 52 height 29
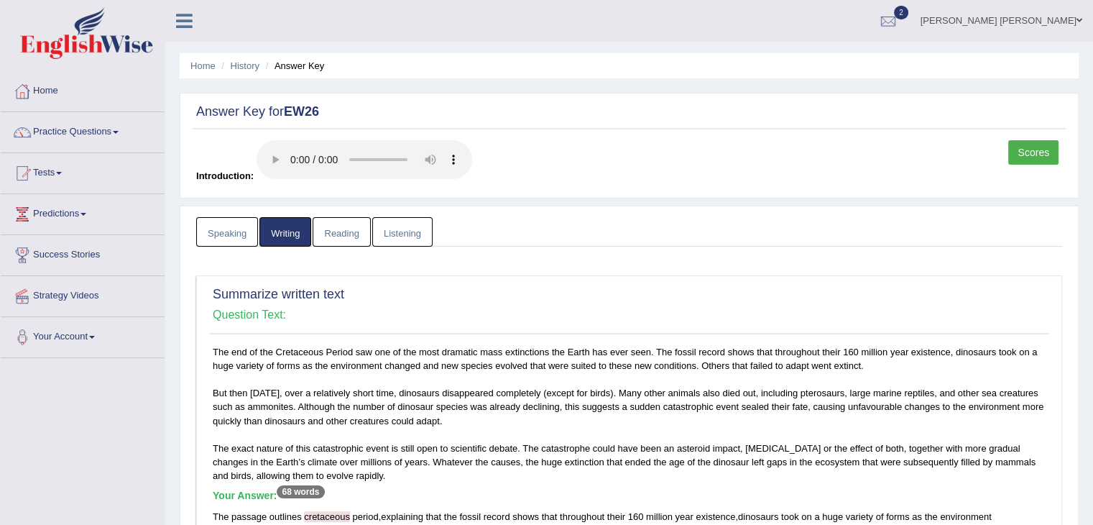
click at [276, 239] on link "Writing" at bounding box center [285, 231] width 52 height 29
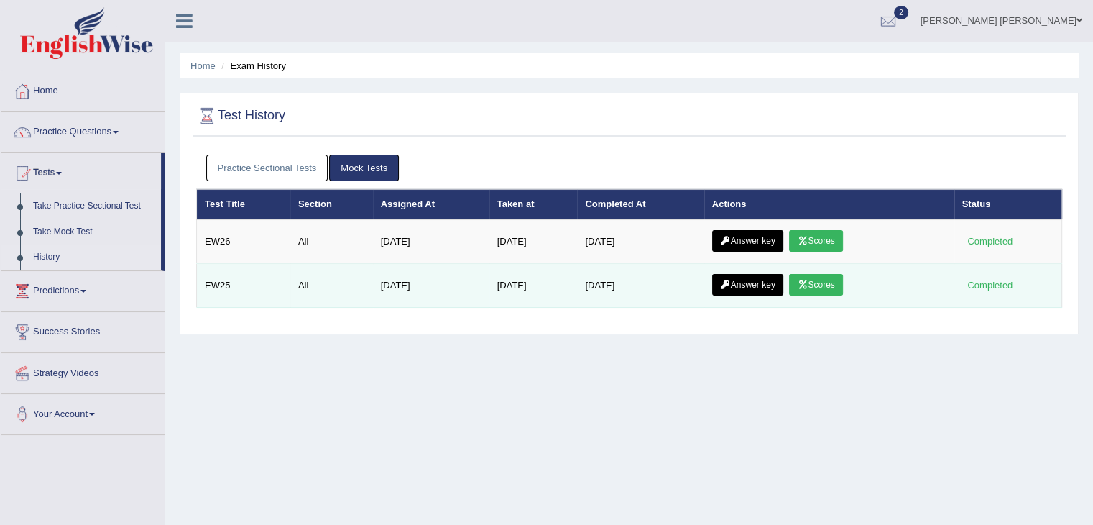
click at [830, 282] on link "Scores" at bounding box center [815, 285] width 53 height 22
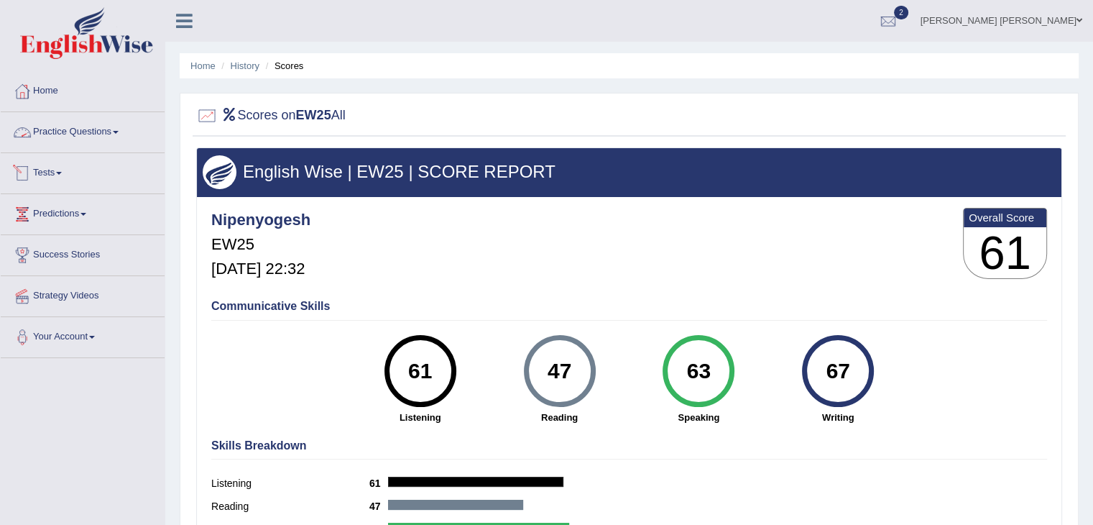
click at [47, 173] on link "Tests" at bounding box center [83, 171] width 164 height 36
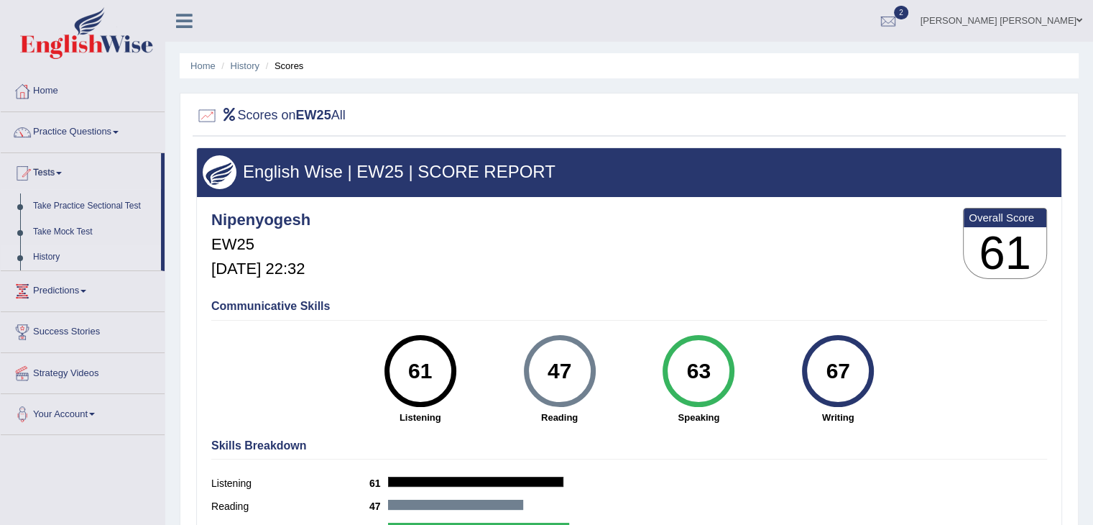
click at [49, 257] on link "History" at bounding box center [94, 257] width 134 height 26
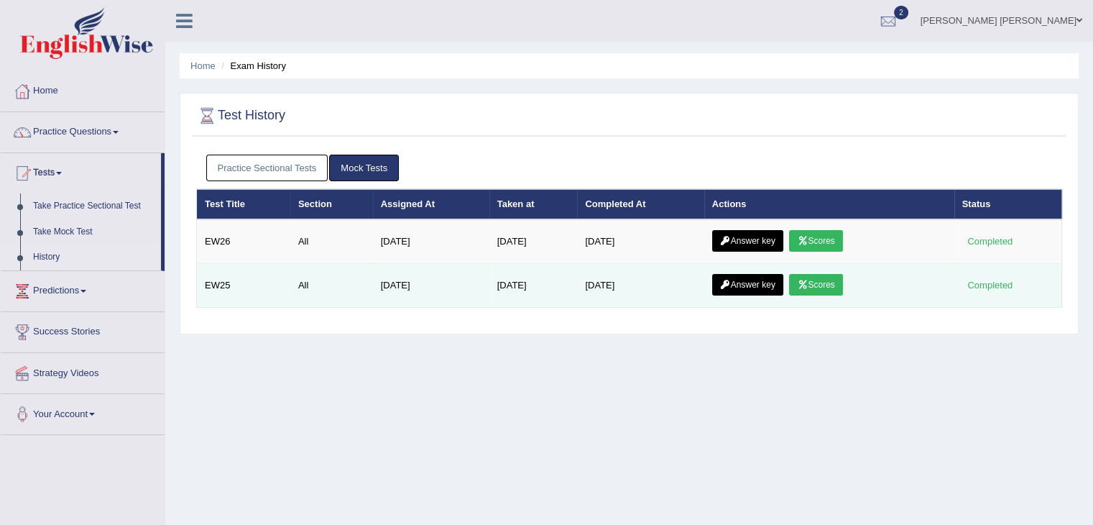
click at [754, 282] on link "Answer key" at bounding box center [747, 285] width 71 height 22
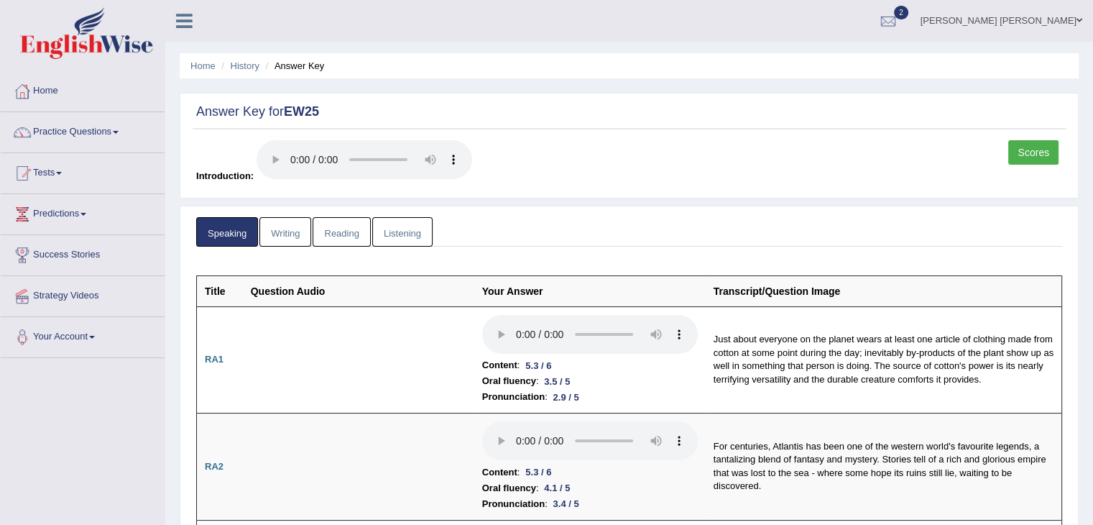
click at [290, 231] on link "Writing" at bounding box center [285, 231] width 52 height 29
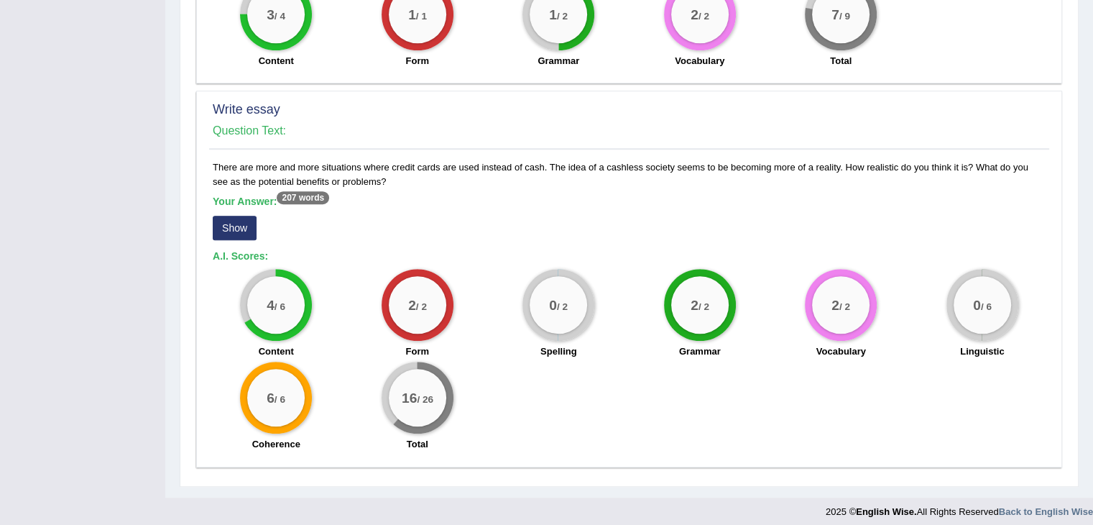
scroll to position [1027, 0]
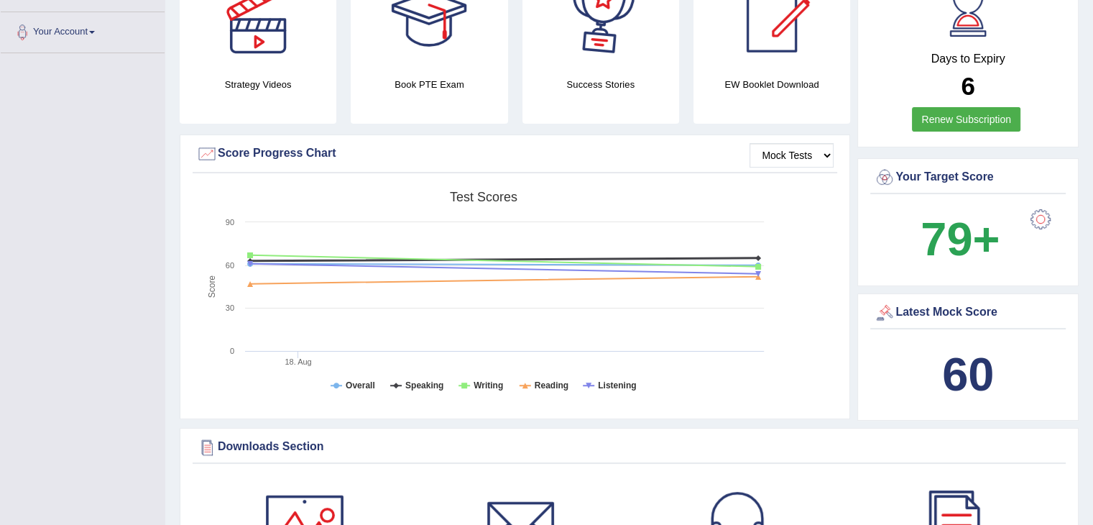
scroll to position [306, 0]
